Goal: Book appointment/travel/reservation

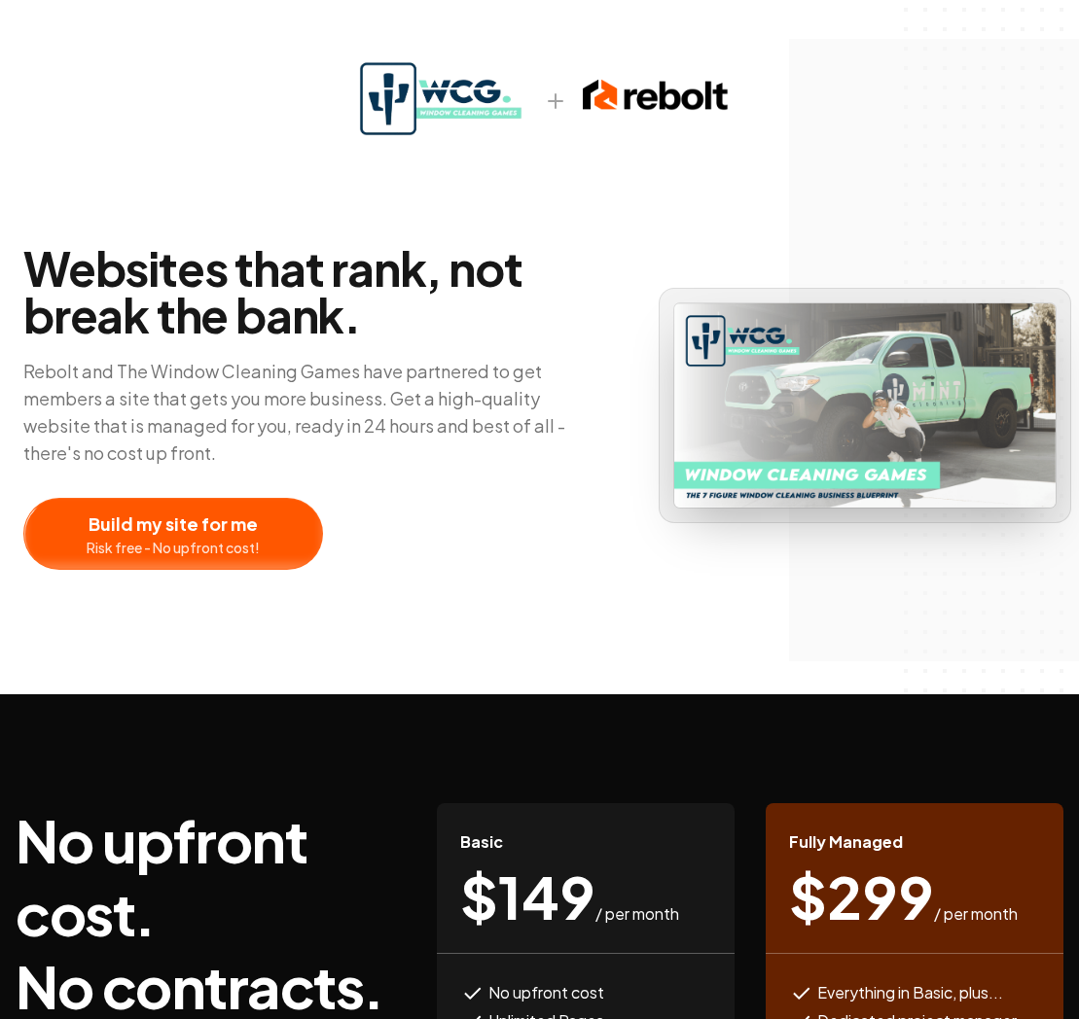
click at [256, 540] on div at bounding box center [173, 534] width 298 height 70
click at [233, 564] on div at bounding box center [173, 534] width 298 height 70
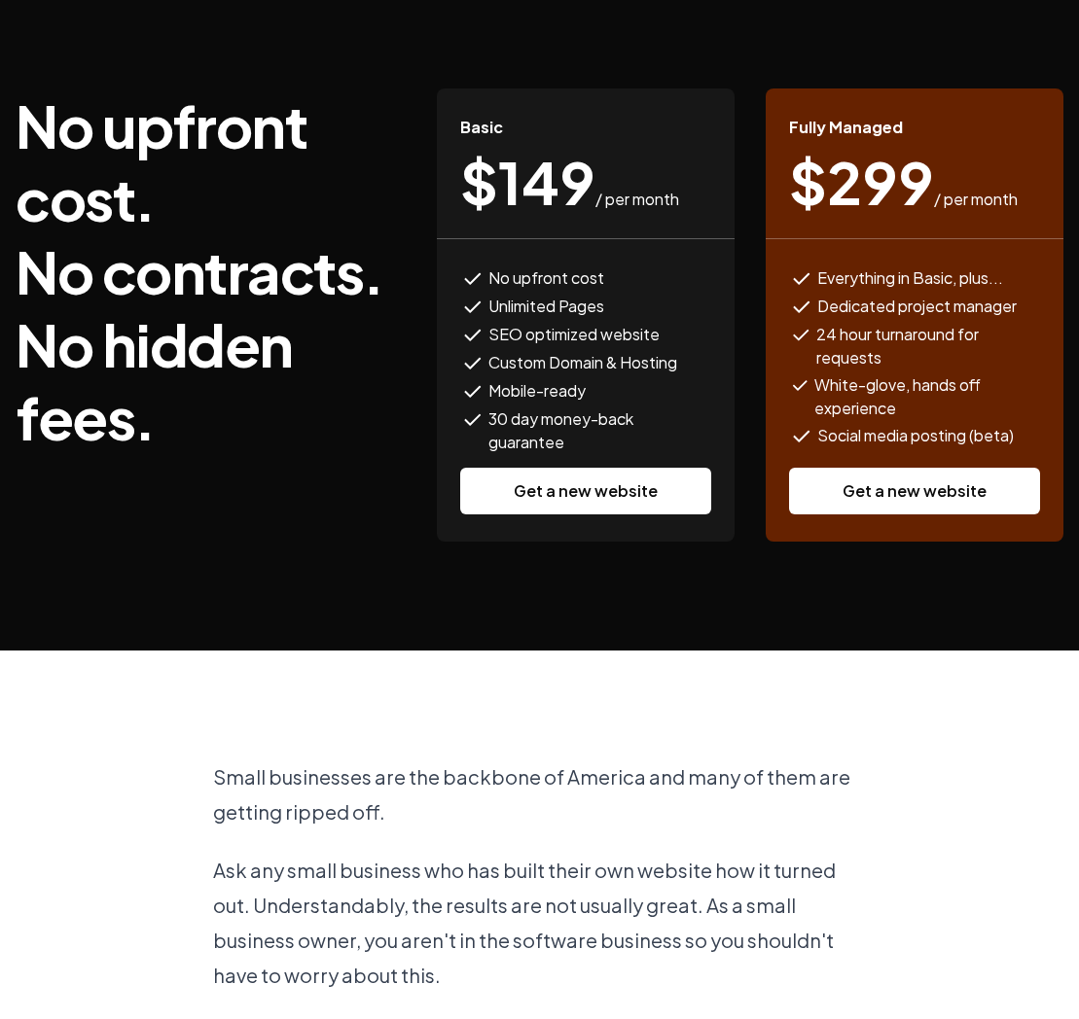
scroll to position [718, 0]
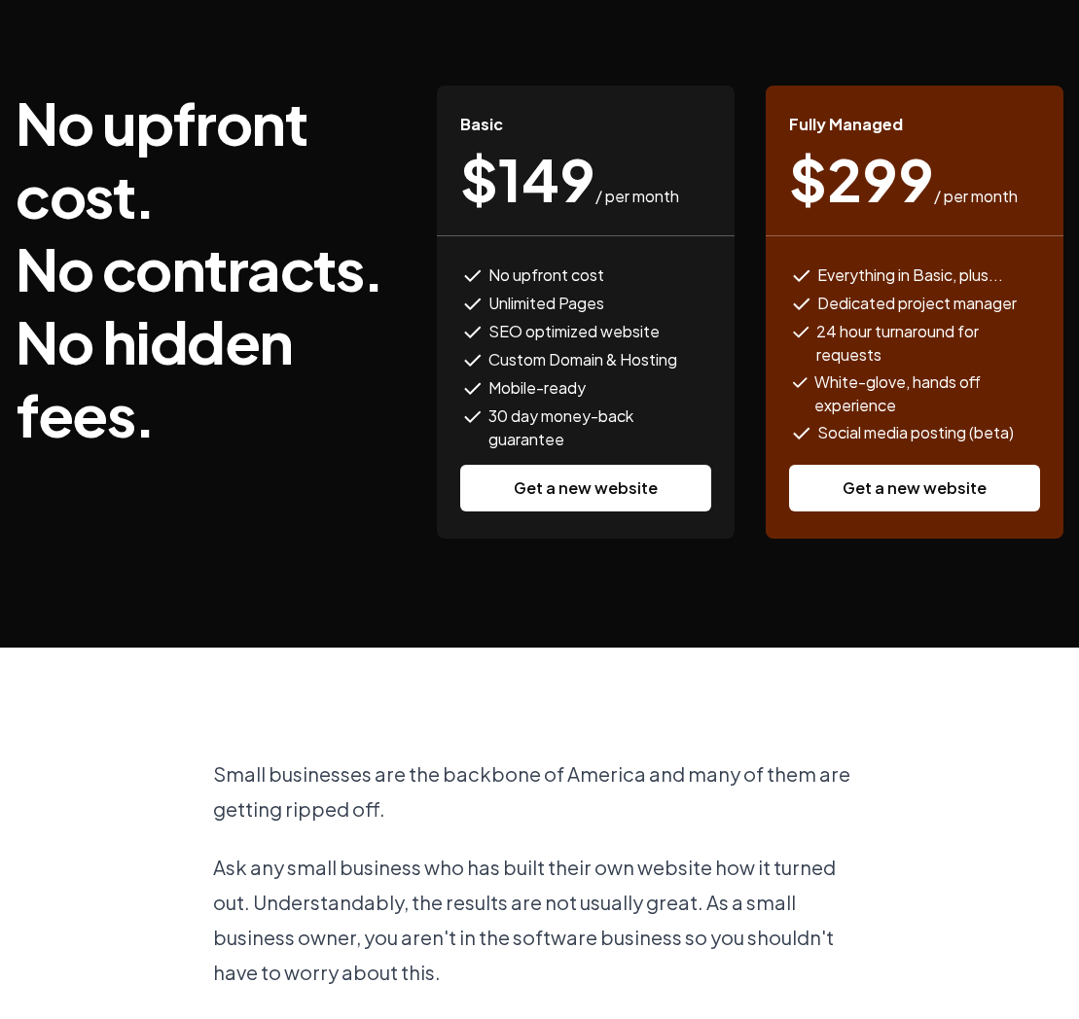
click at [568, 495] on link "Get a new website" at bounding box center [585, 488] width 251 height 47
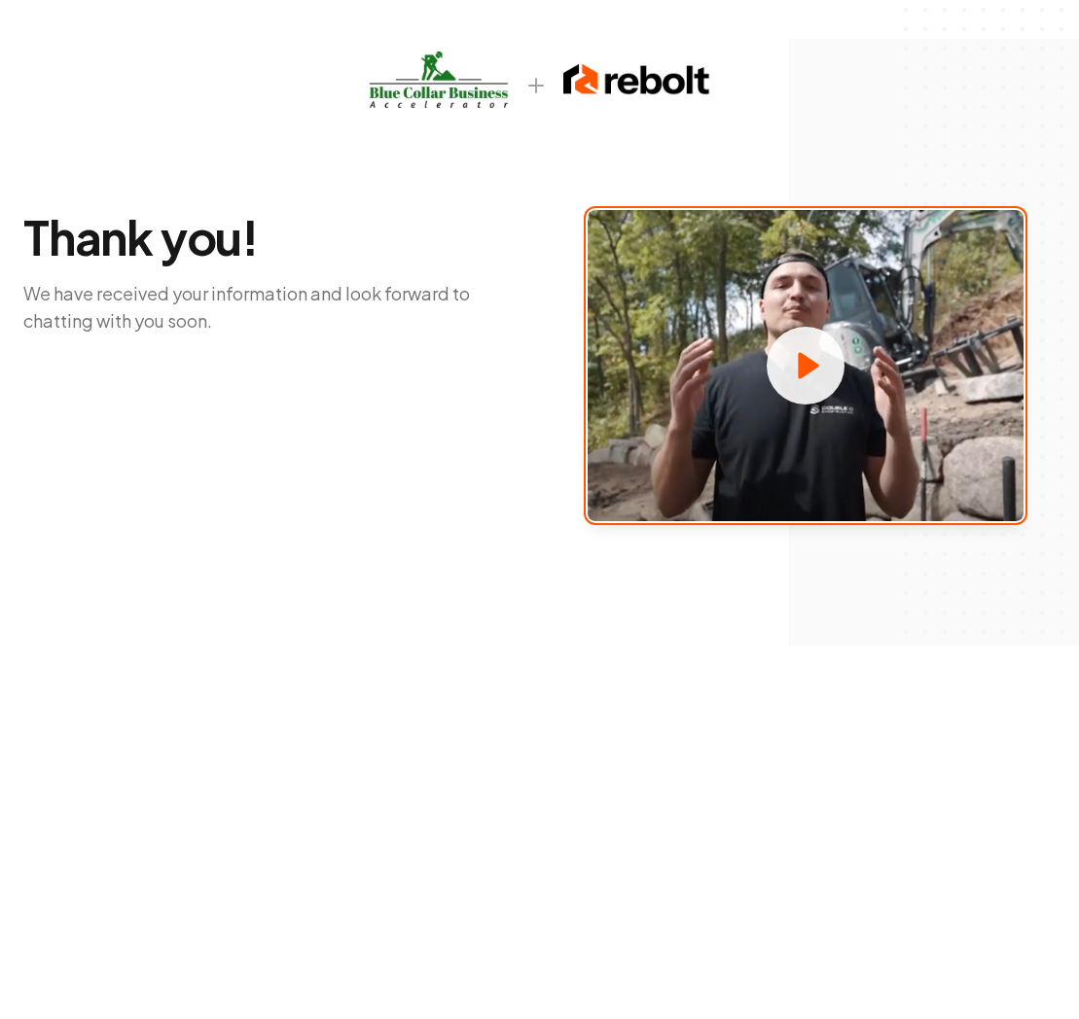
click at [830, 356] on circle at bounding box center [806, 366] width 78 height 78
